Goal: Check status: Check status

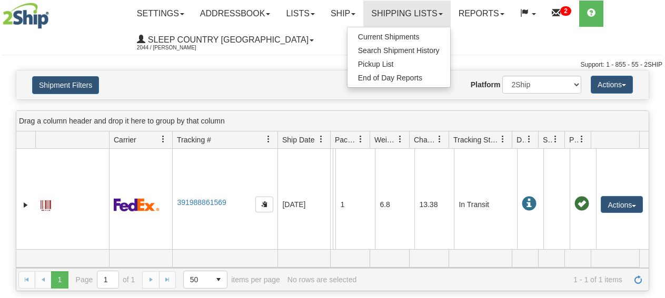
click at [405, 49] on span "Search Shipment History" at bounding box center [399, 50] width 82 height 8
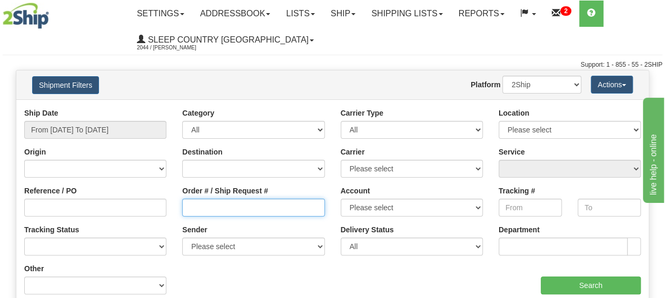
click at [204, 205] on input "Order # / Ship Request #" at bounding box center [253, 208] width 142 height 18
paste input "9000H990700"
type input "9000H990700"
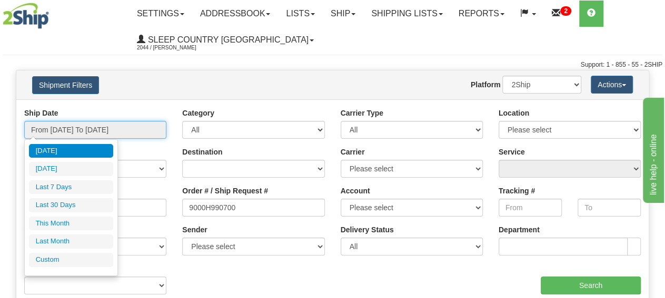
click at [111, 128] on input "From 08/17/2025 To 08/18/2025" at bounding box center [95, 130] width 142 height 18
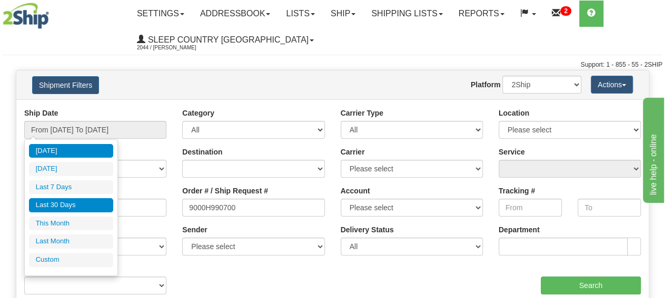
click at [75, 207] on li "Last 30 Days" at bounding box center [71, 205] width 84 height 14
type input "From 07/20/2025 To 08/18/2025"
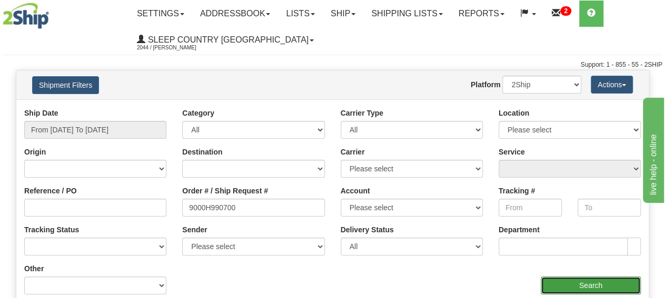
click at [564, 285] on input "Search" at bounding box center [591, 286] width 100 height 18
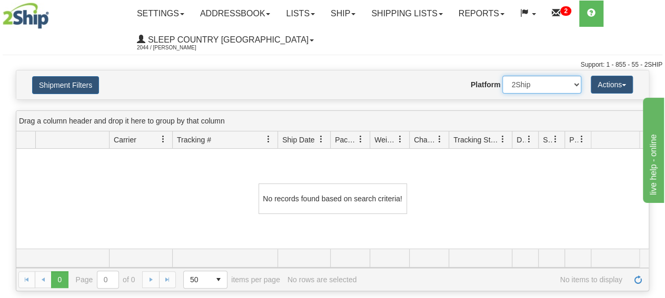
select select "1"
click option "Imported" at bounding box center [0, 0] width 0 height 0
